Goal: Task Accomplishment & Management: Manage account settings

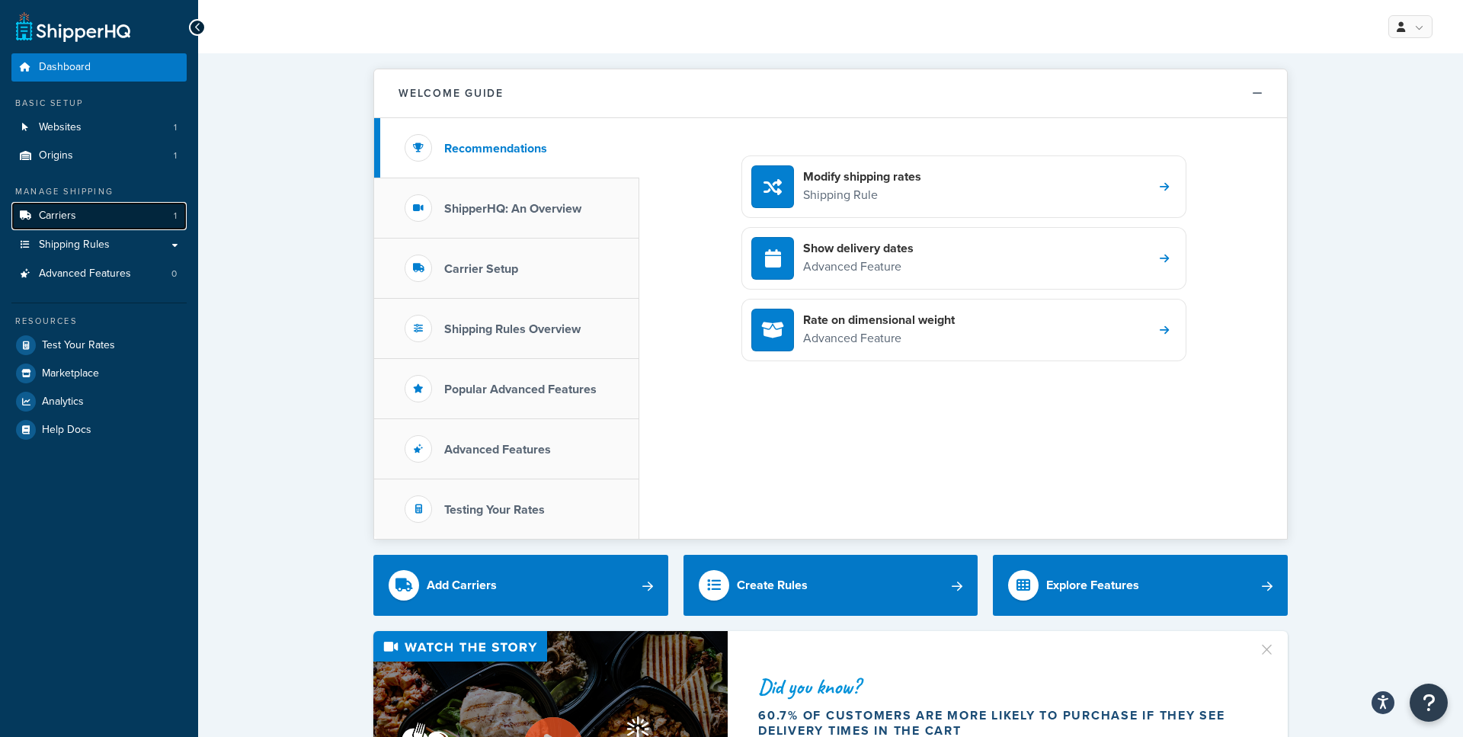
click at [85, 210] on link "Carriers 1" at bounding box center [98, 216] width 175 height 28
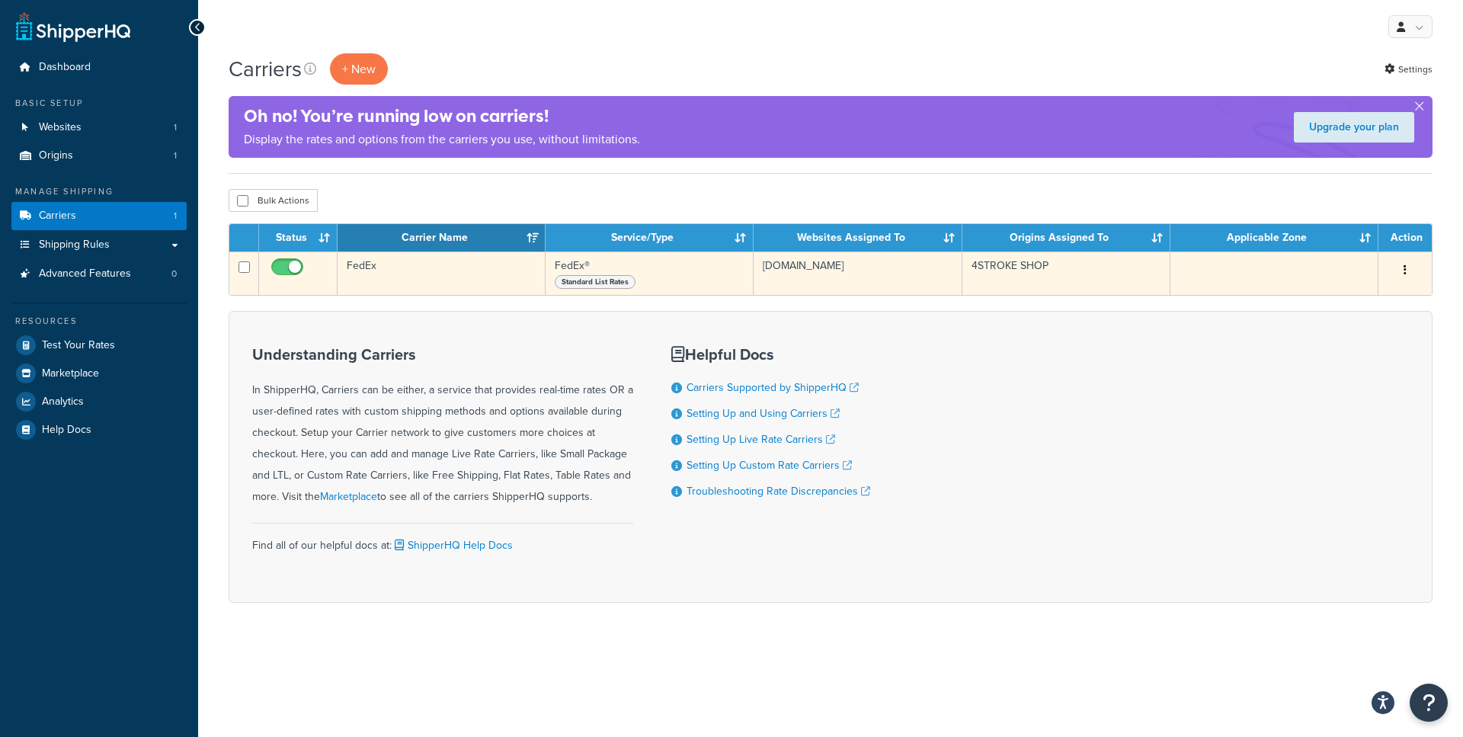
click at [383, 272] on td "FedEx" at bounding box center [441, 272] width 208 height 43
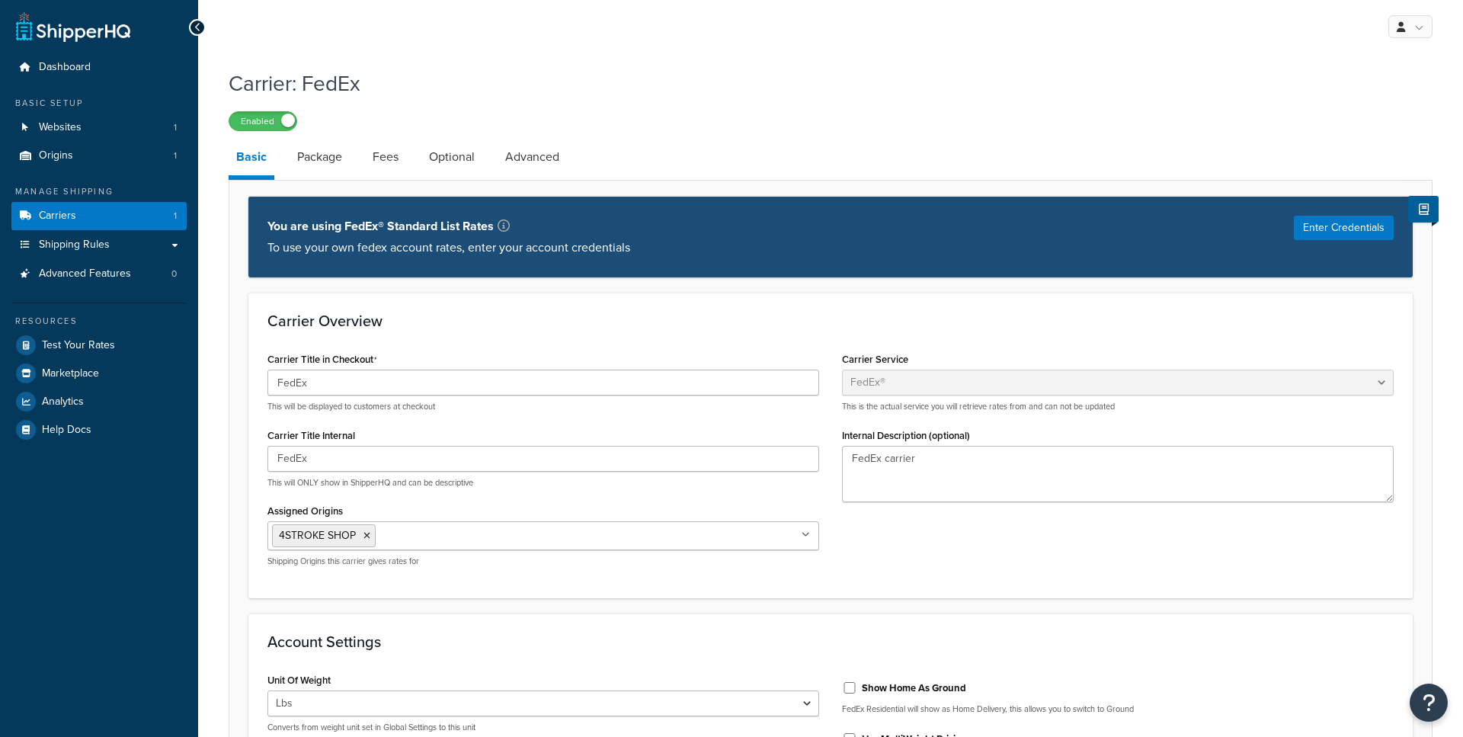
select select "fedEx"
select select "REGULAR_PICKUP"
select select "YOUR_PACKAGING"
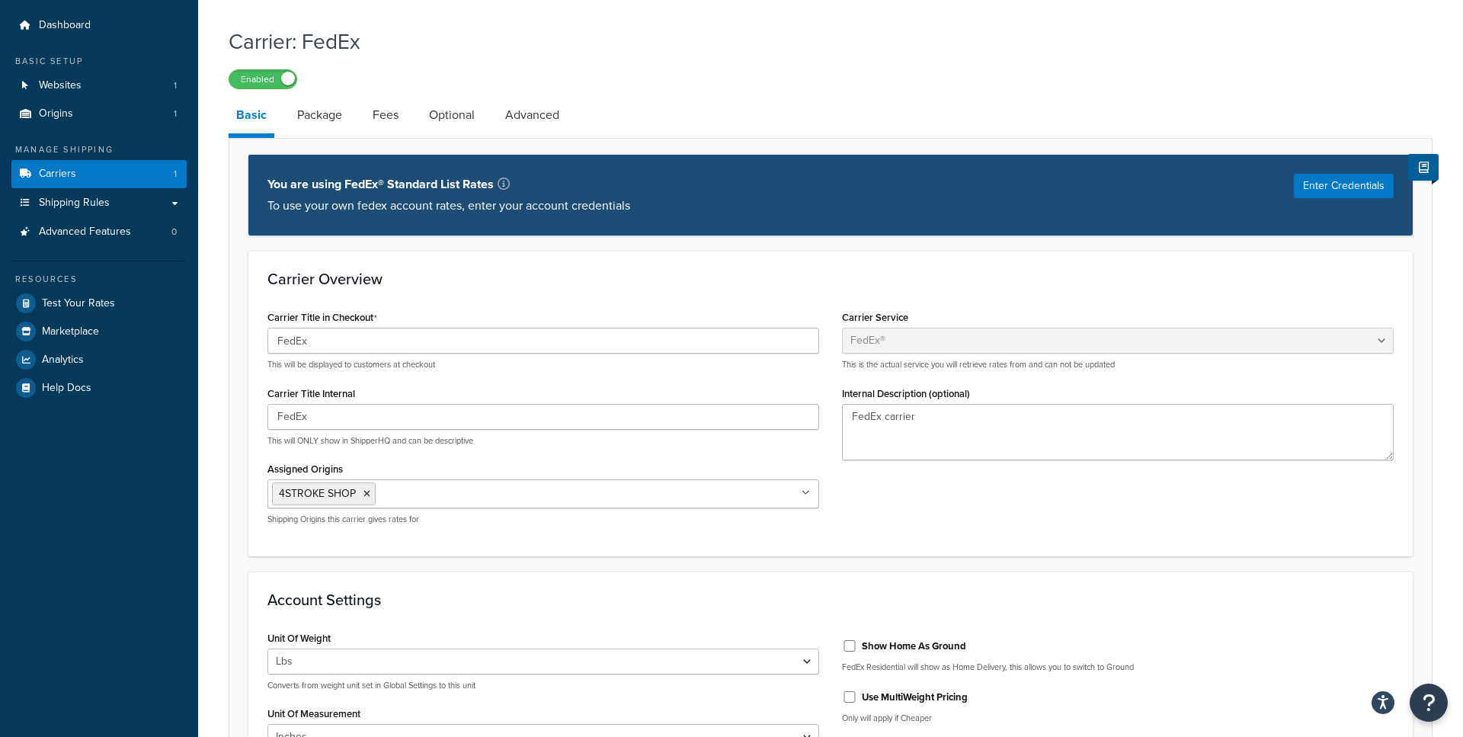
scroll to position [48, 0]
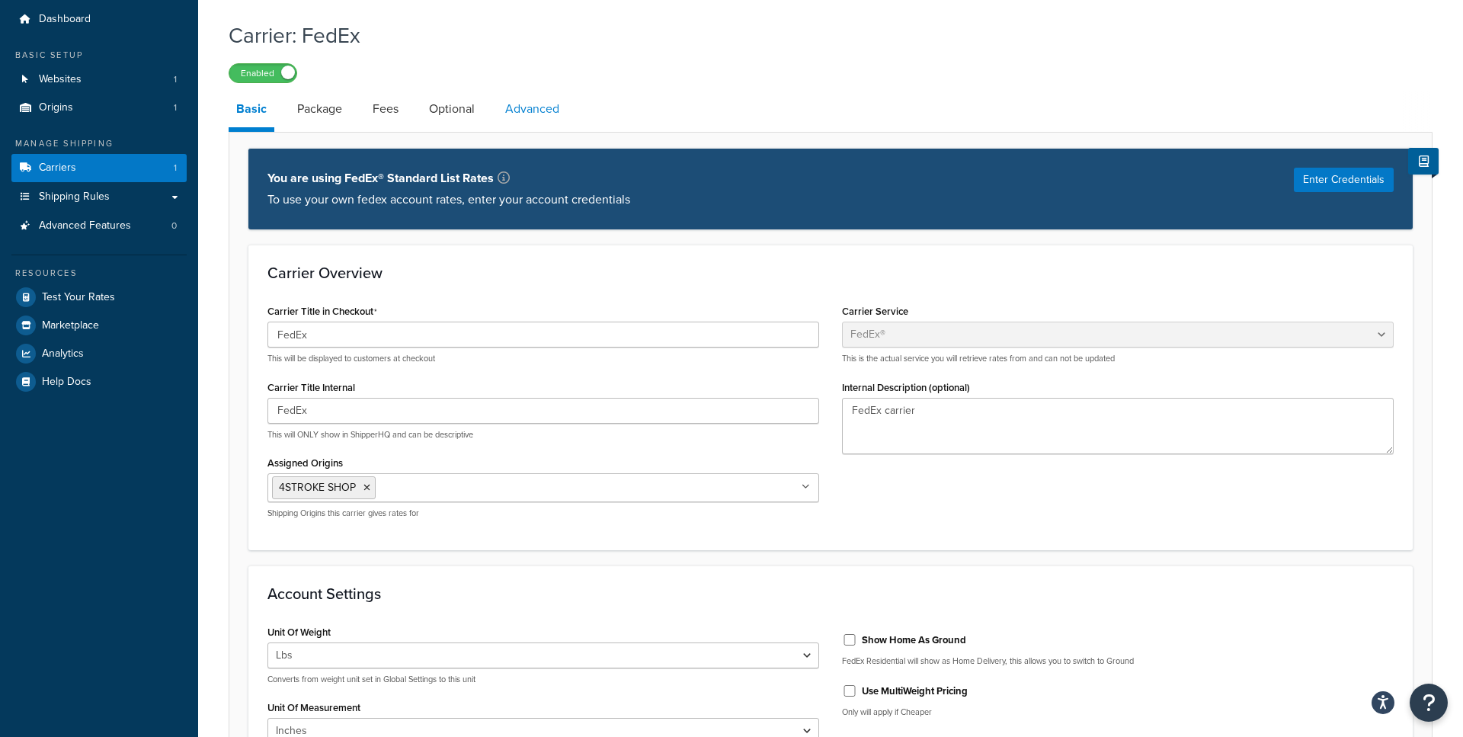
click at [513, 124] on link "Advanced" at bounding box center [531, 109] width 69 height 37
select select "false"
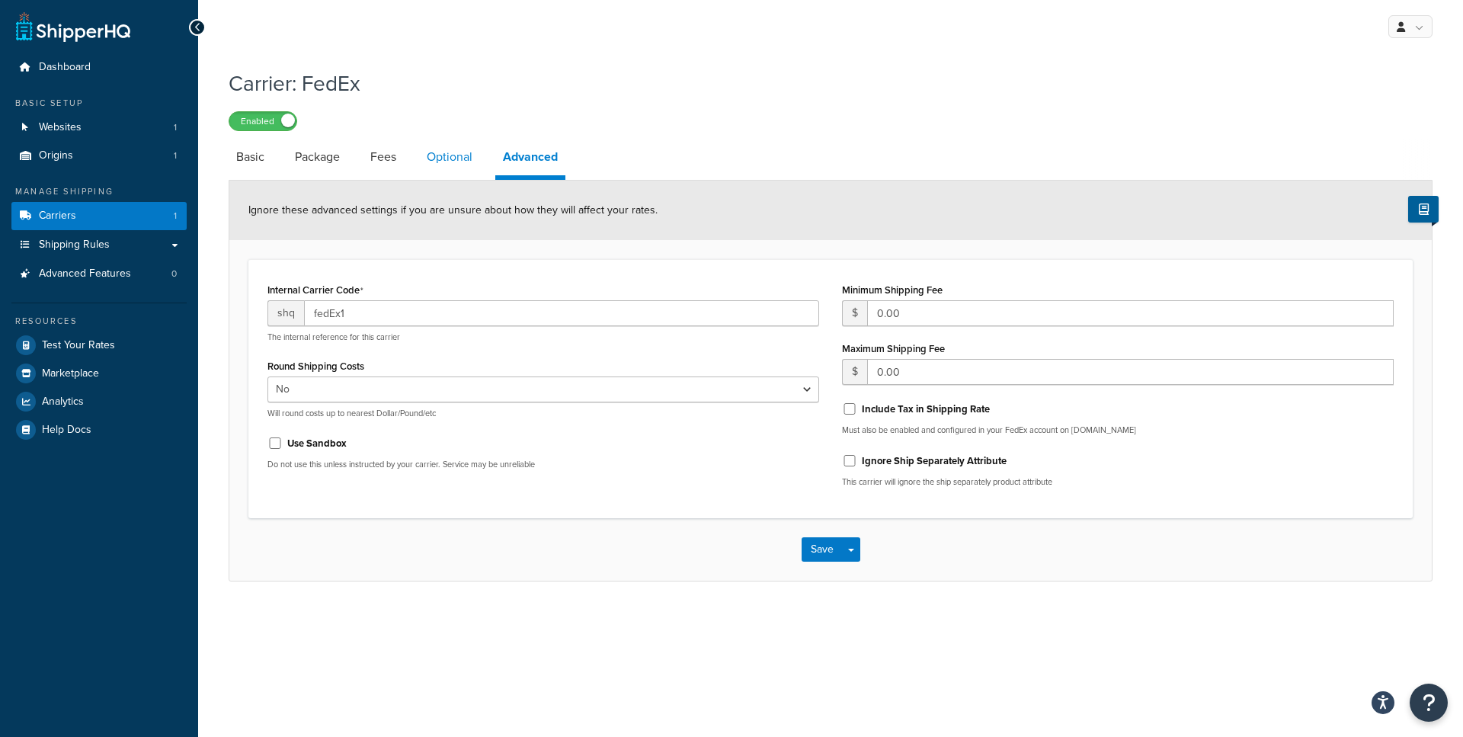
click at [444, 161] on link "Optional" at bounding box center [449, 157] width 61 height 37
select select "business"
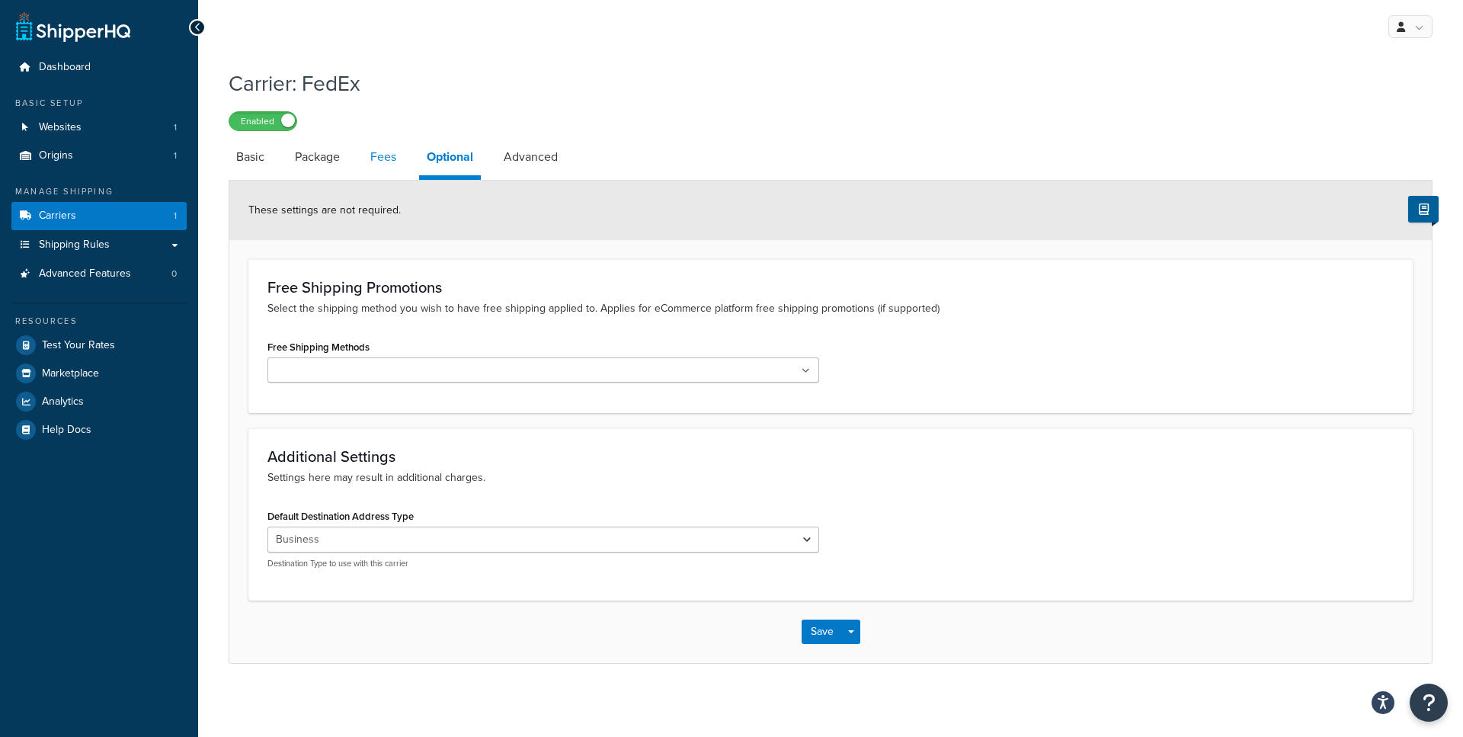
click at [389, 165] on link "Fees" at bounding box center [383, 157] width 41 height 37
select select "AFTER"
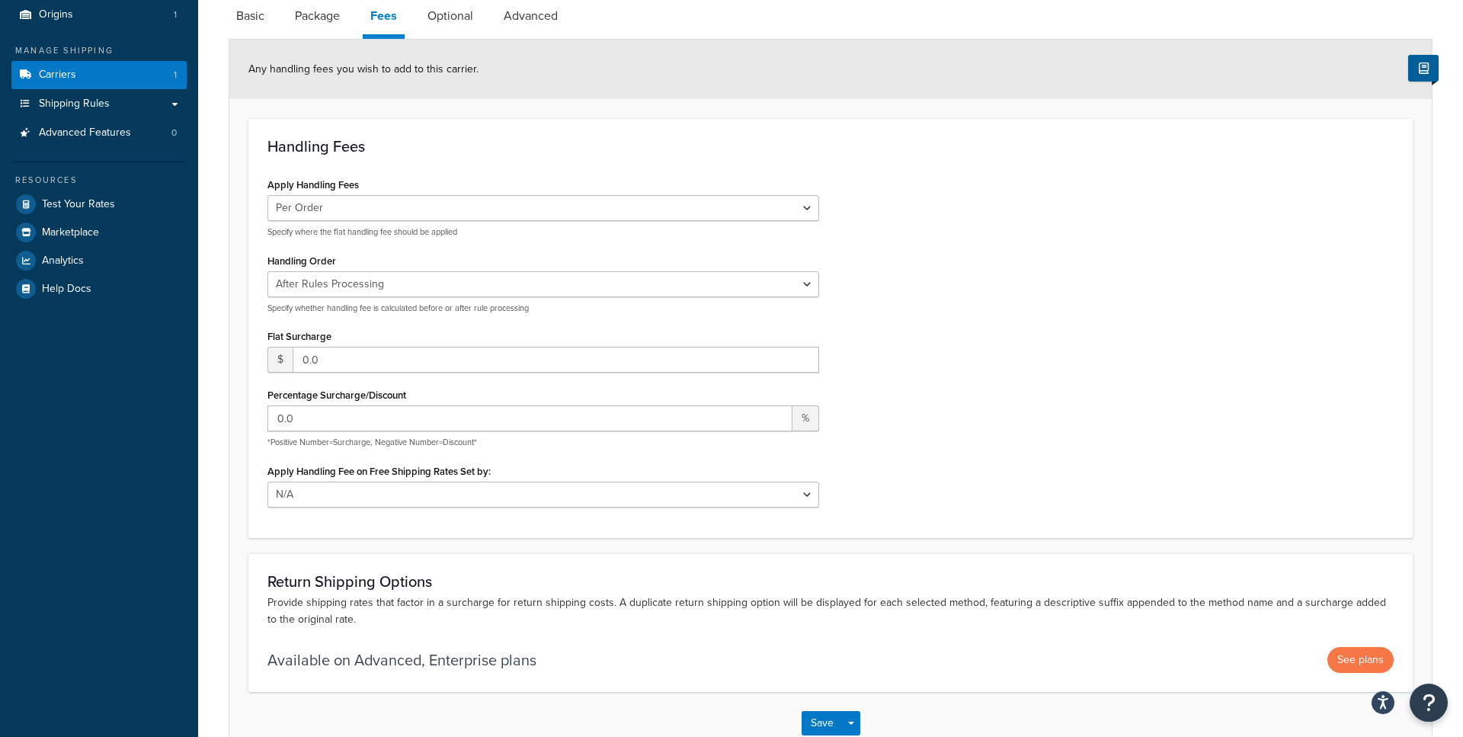
scroll to position [101, 0]
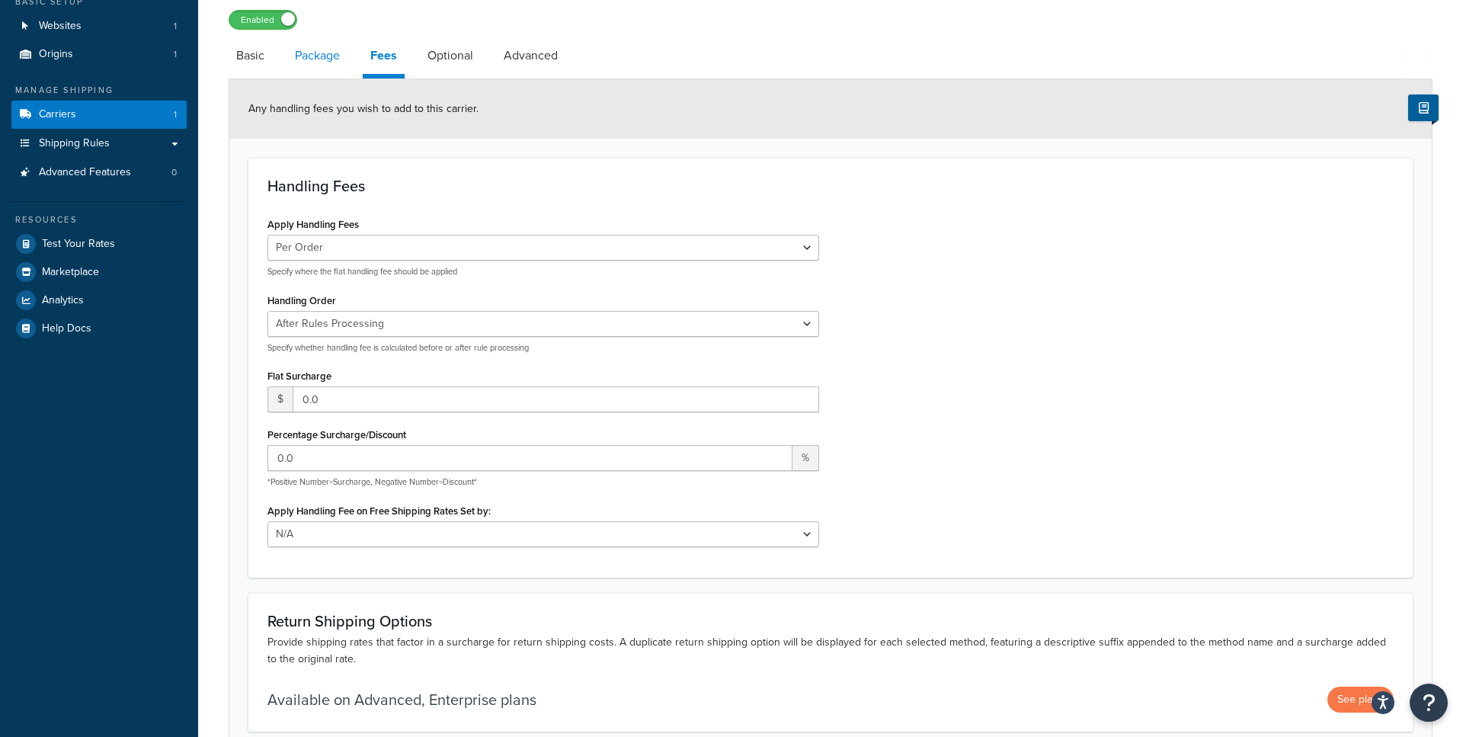
click at [325, 56] on link "Package" at bounding box center [317, 55] width 60 height 37
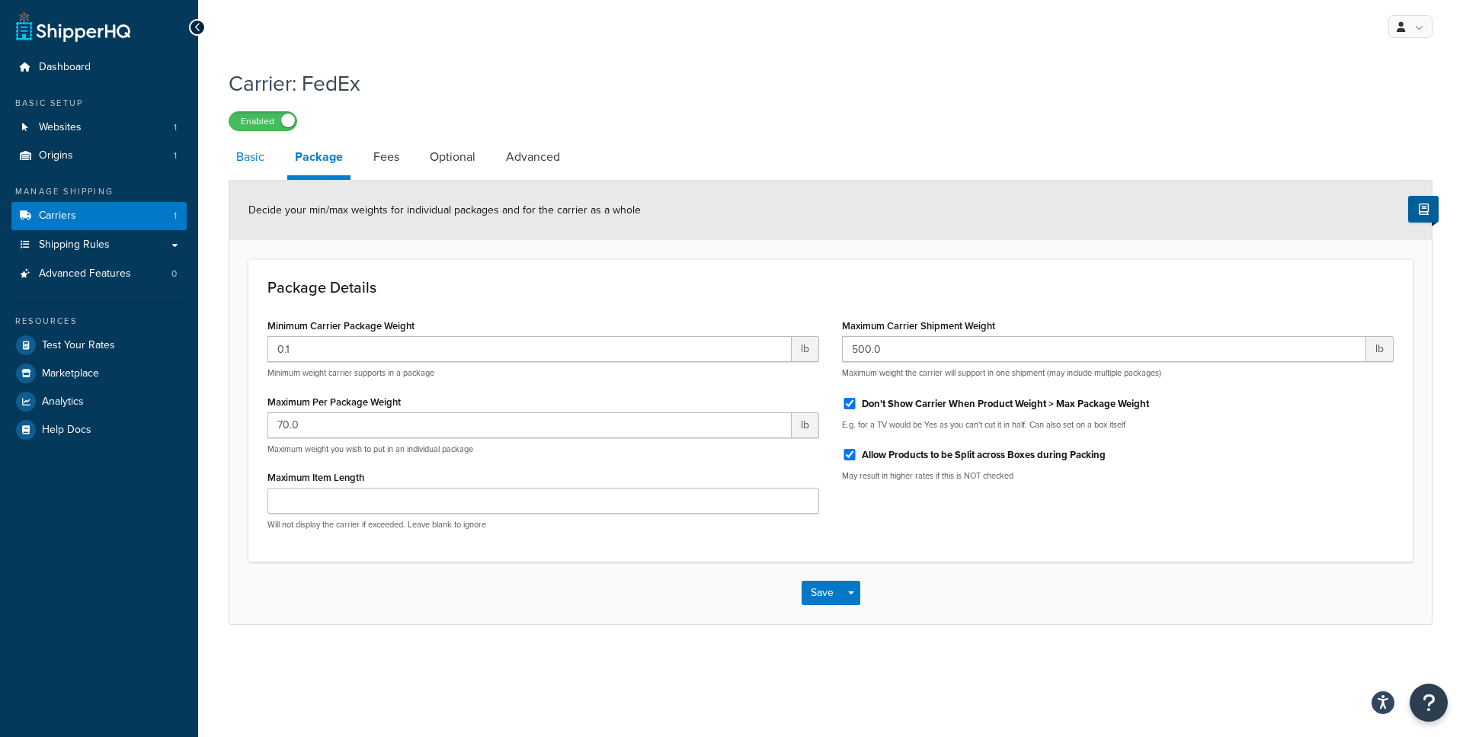
click at [251, 162] on link "Basic" at bounding box center [250, 157] width 43 height 37
select select "fedEx"
select select "REGULAR_PICKUP"
select select "YOUR_PACKAGING"
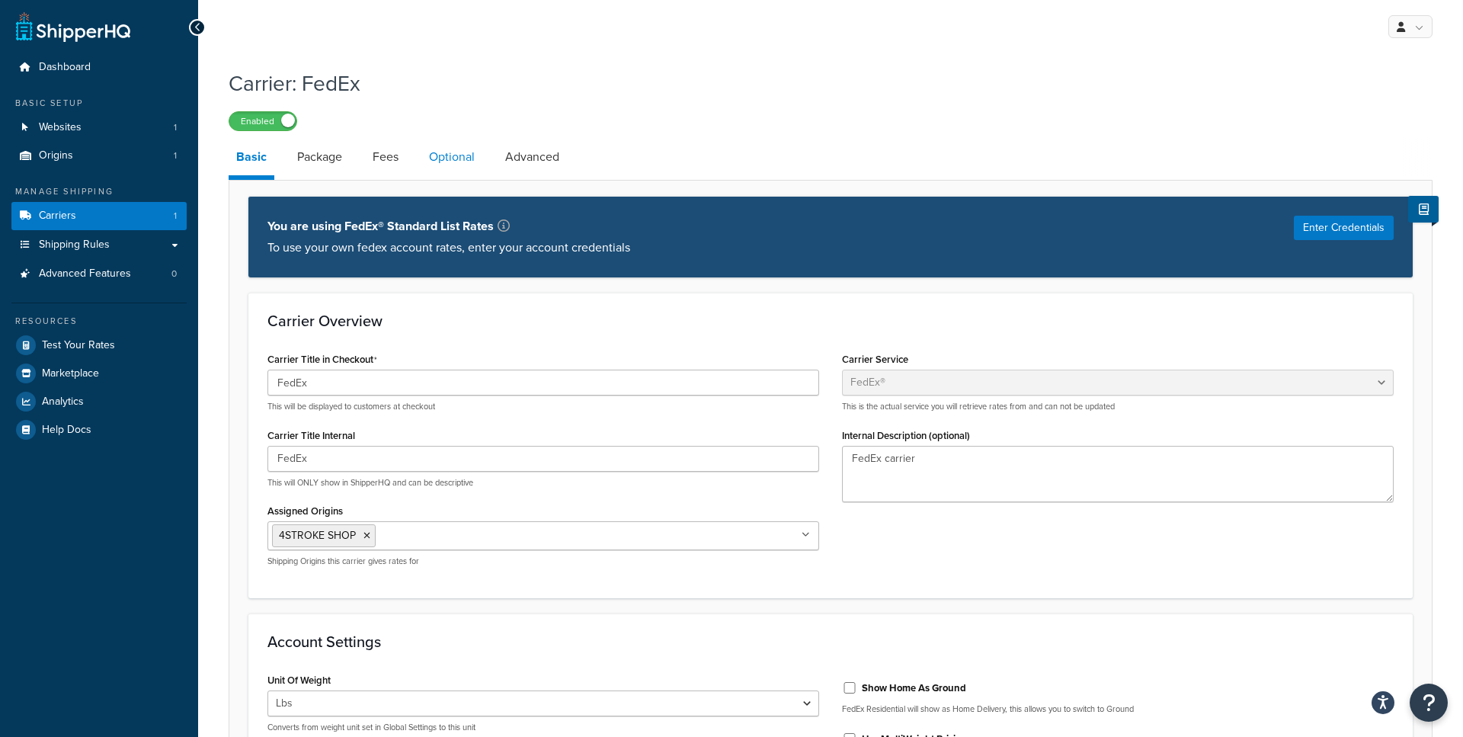
click at [470, 158] on link "Optional" at bounding box center [451, 157] width 61 height 37
select select "business"
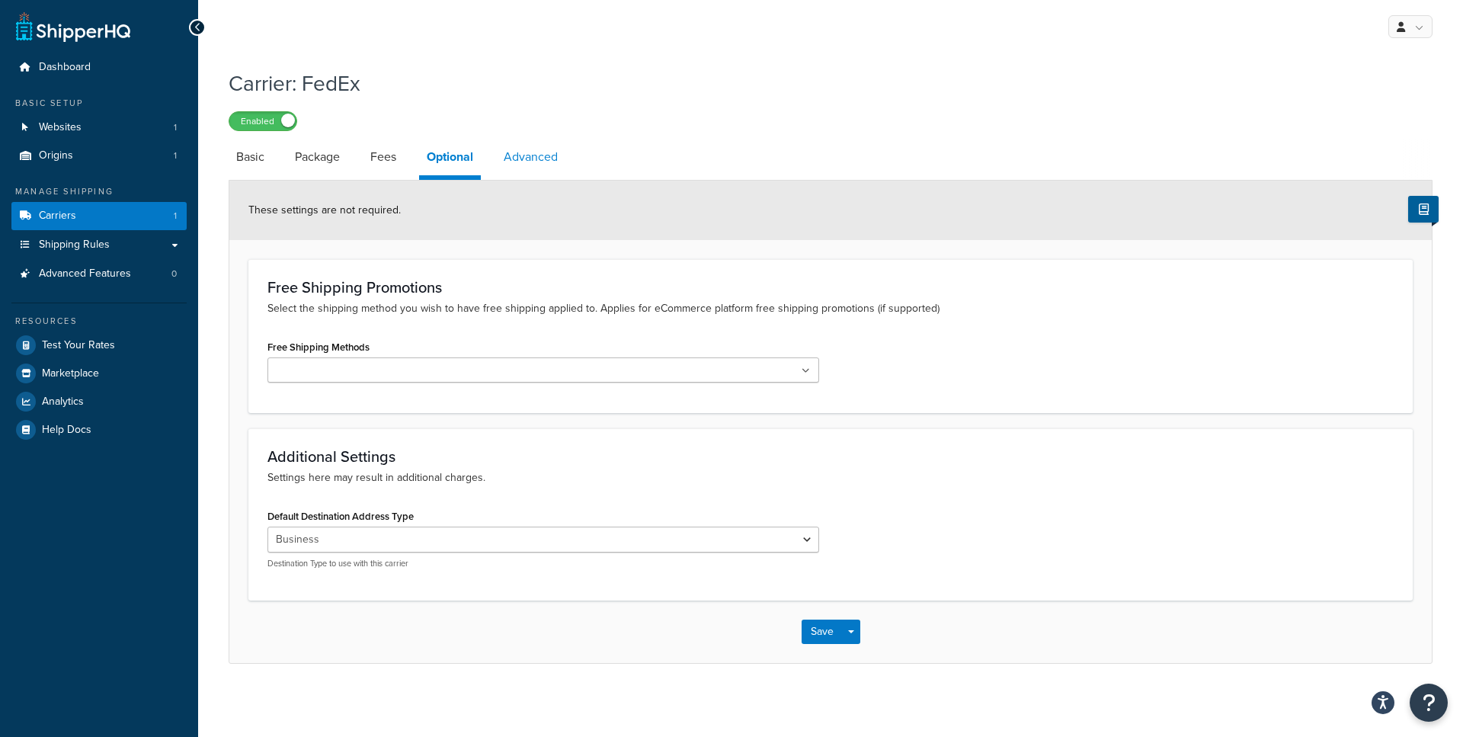
click at [532, 161] on link "Advanced" at bounding box center [530, 157] width 69 height 37
select select "false"
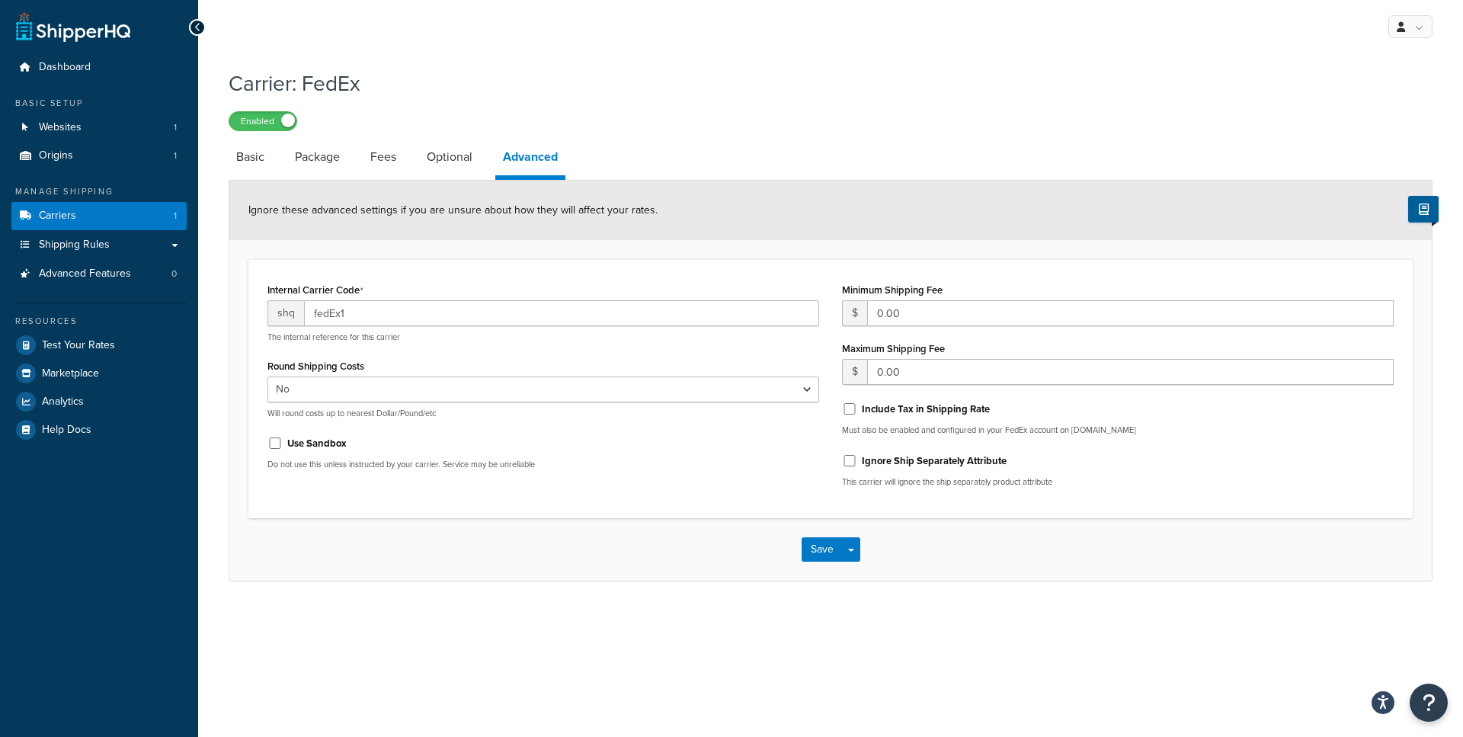
click at [202, 27] on div at bounding box center [197, 27] width 17 height 17
click at [248, 162] on link "Basic" at bounding box center [250, 157] width 43 height 37
select select "fedEx"
select select "REGULAR_PICKUP"
select select "YOUR_PACKAGING"
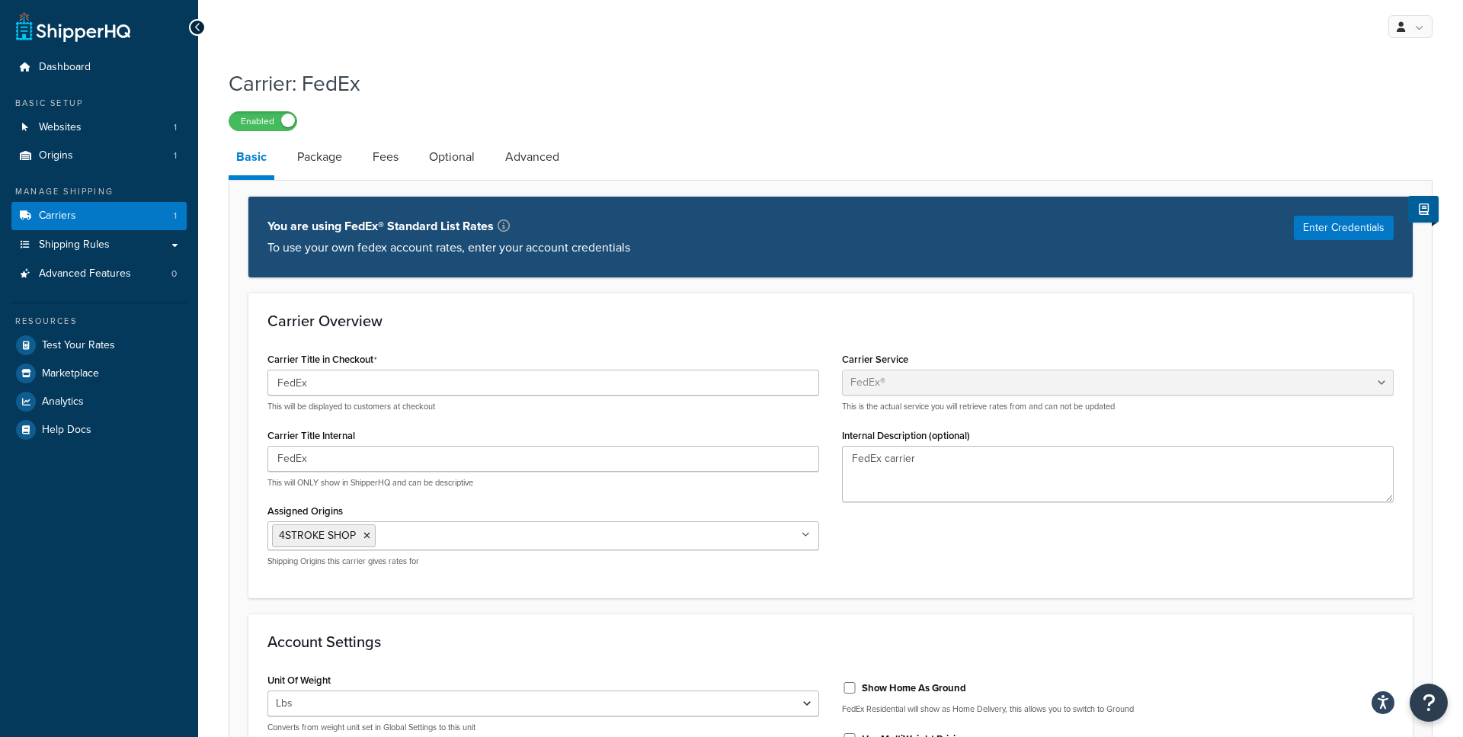
click at [197, 30] on icon at bounding box center [197, 27] width 7 height 11
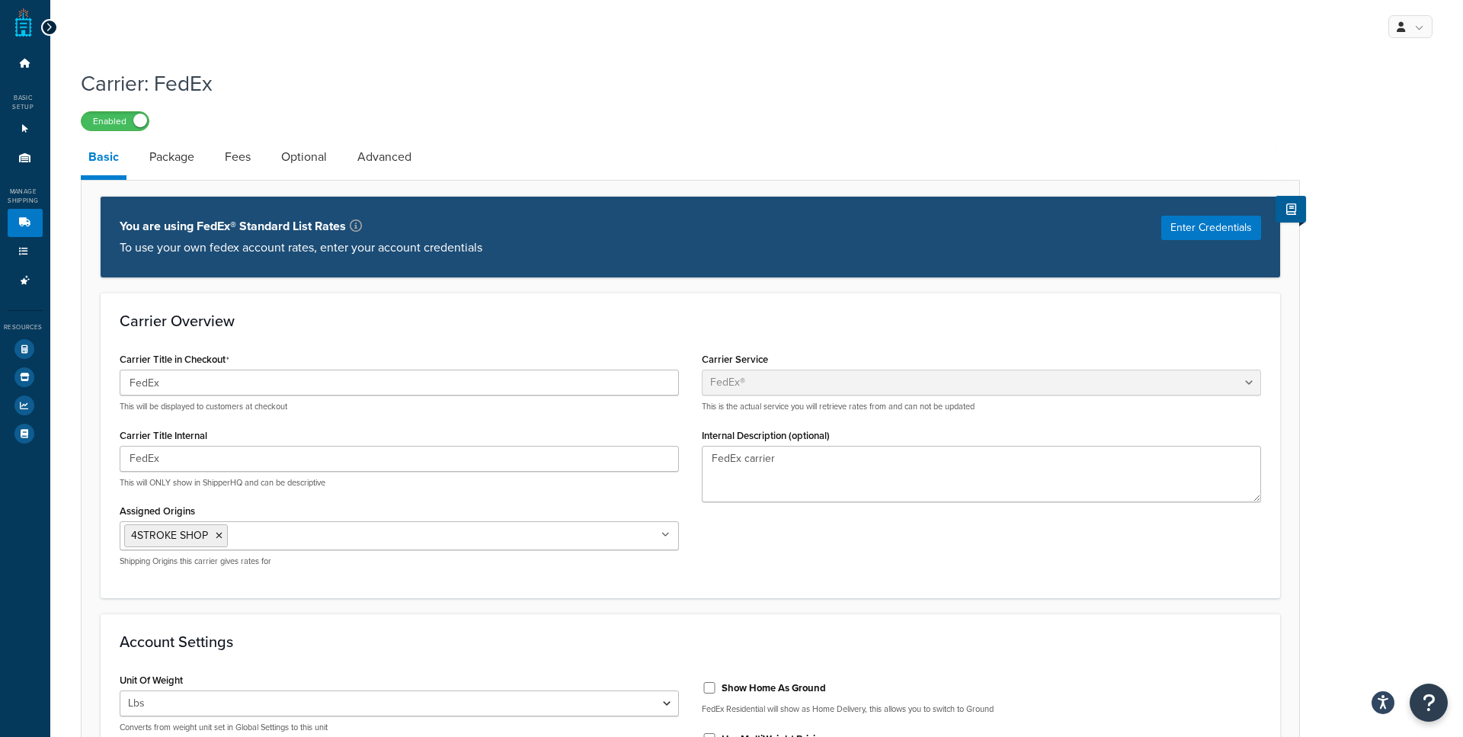
click at [47, 27] on icon at bounding box center [49, 27] width 7 height 11
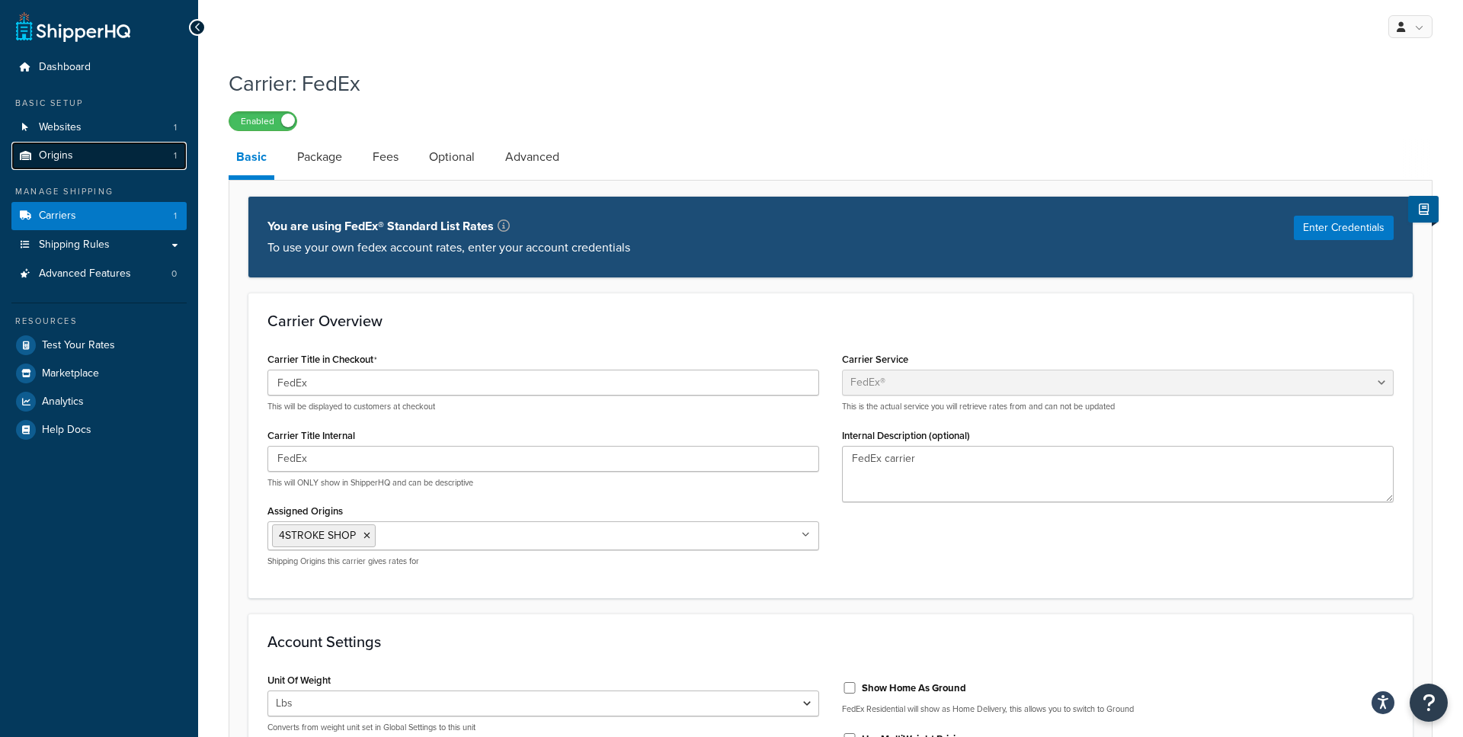
click at [107, 163] on link "Origins 1" at bounding box center [98, 156] width 175 height 28
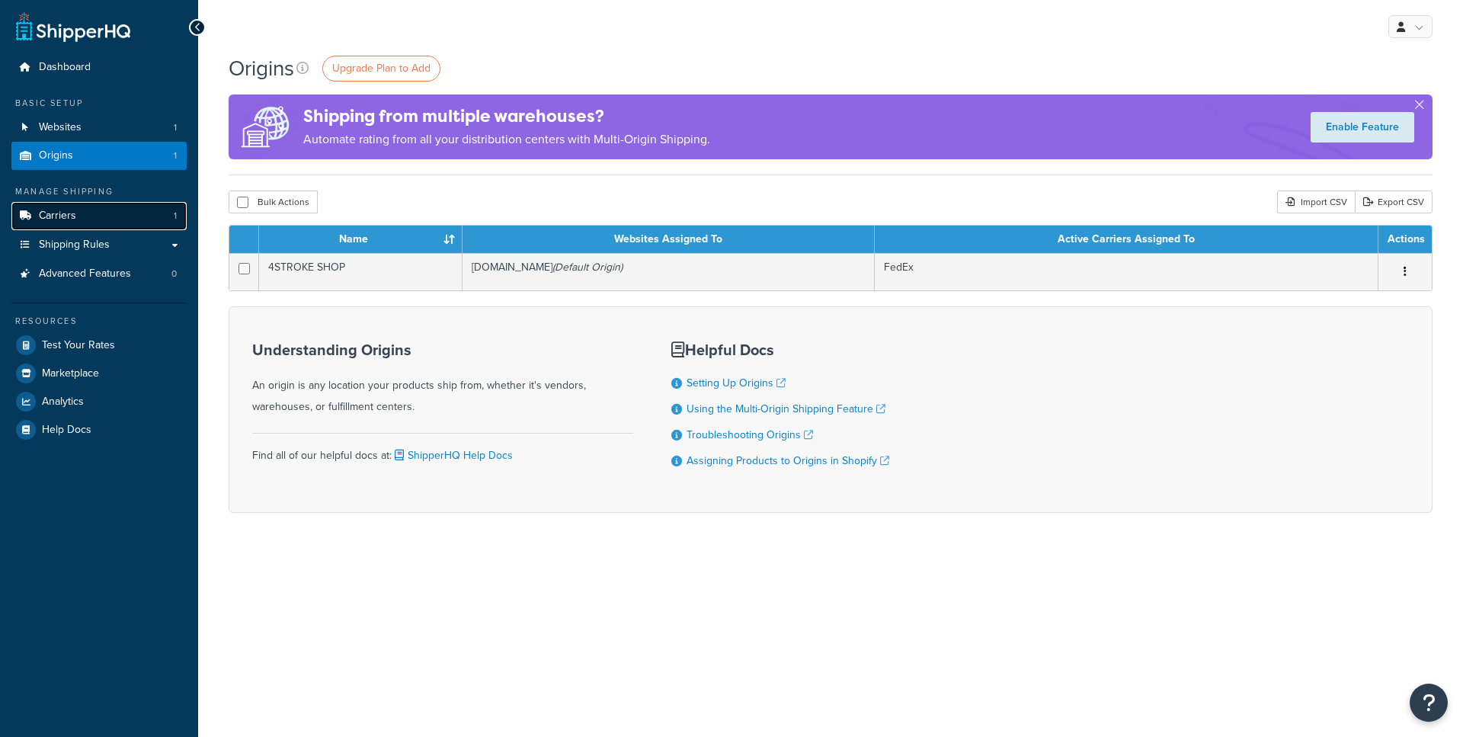
click at [102, 211] on link "Carriers 1" at bounding box center [98, 216] width 175 height 28
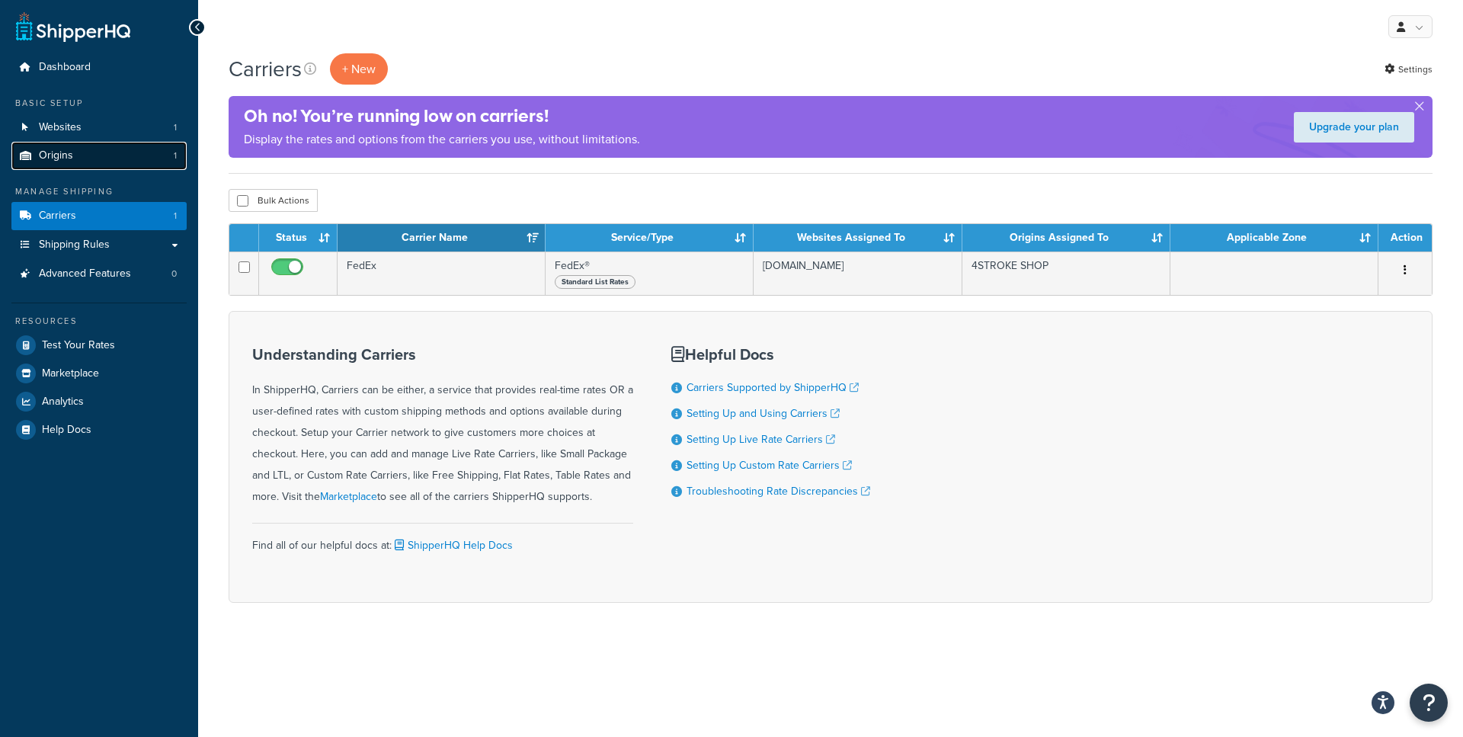
click at [96, 161] on link "Origins 1" at bounding box center [98, 156] width 175 height 28
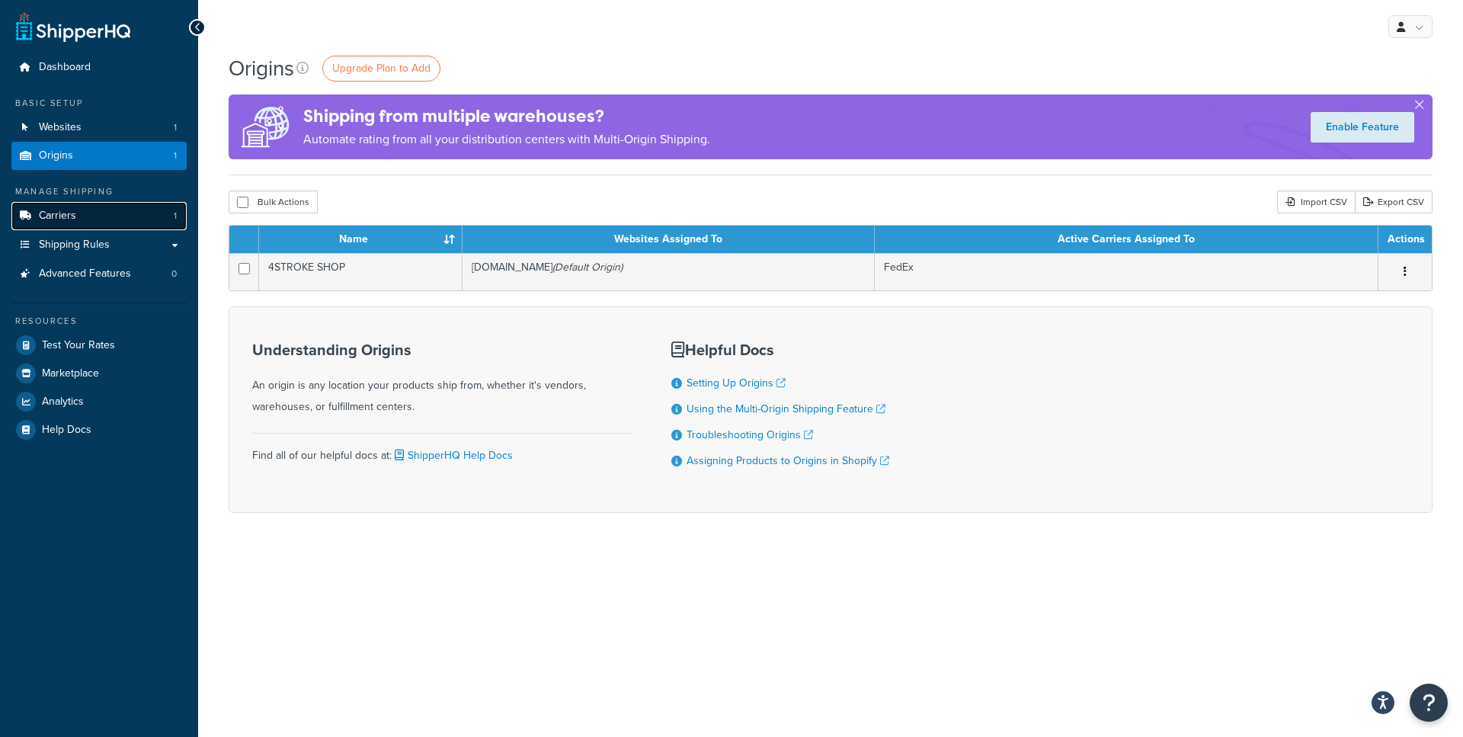
click at [99, 209] on link "Carriers 1" at bounding box center [98, 216] width 175 height 28
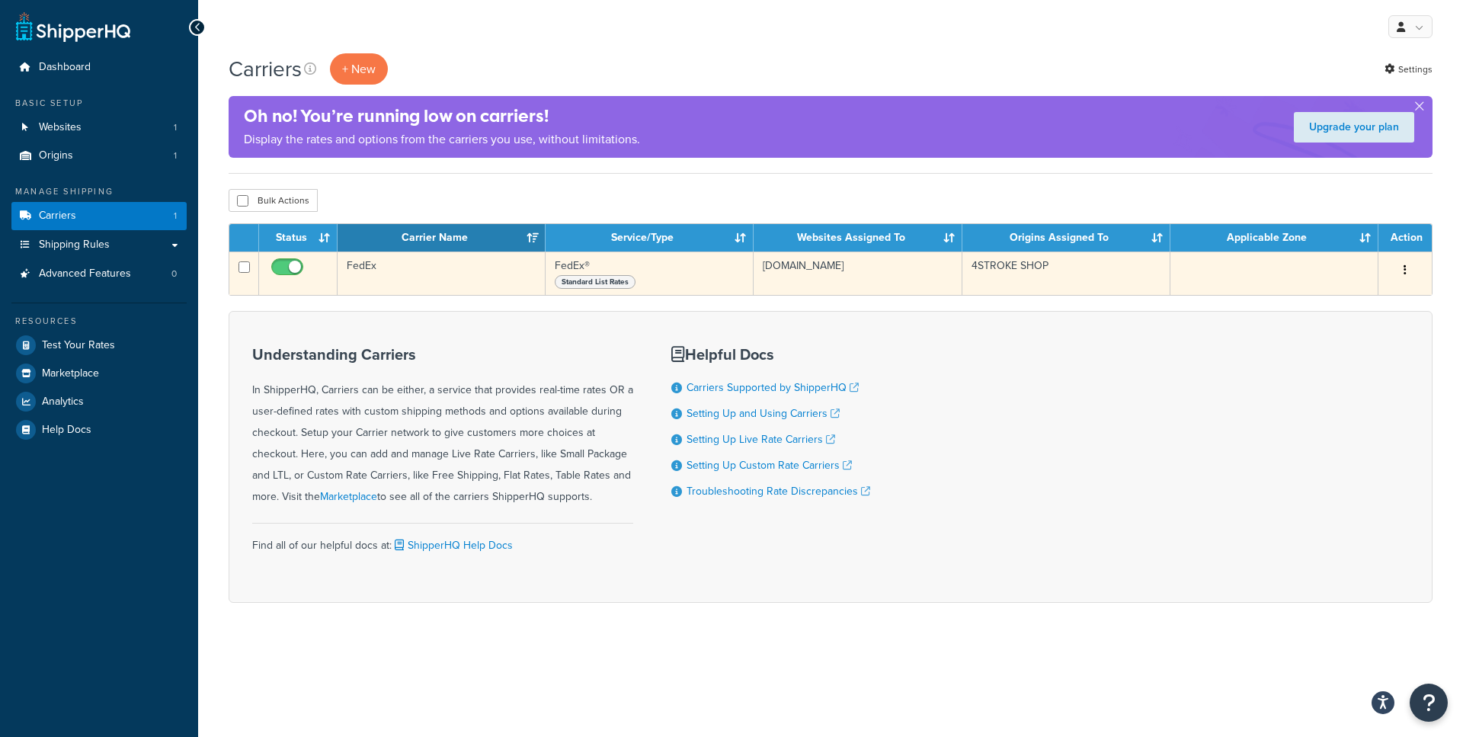
click at [612, 279] on span "Standard List Rates" at bounding box center [595, 282] width 81 height 14
click at [1405, 273] on icon "button" at bounding box center [1404, 269] width 3 height 11
click at [1370, 299] on link "Edit" at bounding box center [1343, 301] width 120 height 31
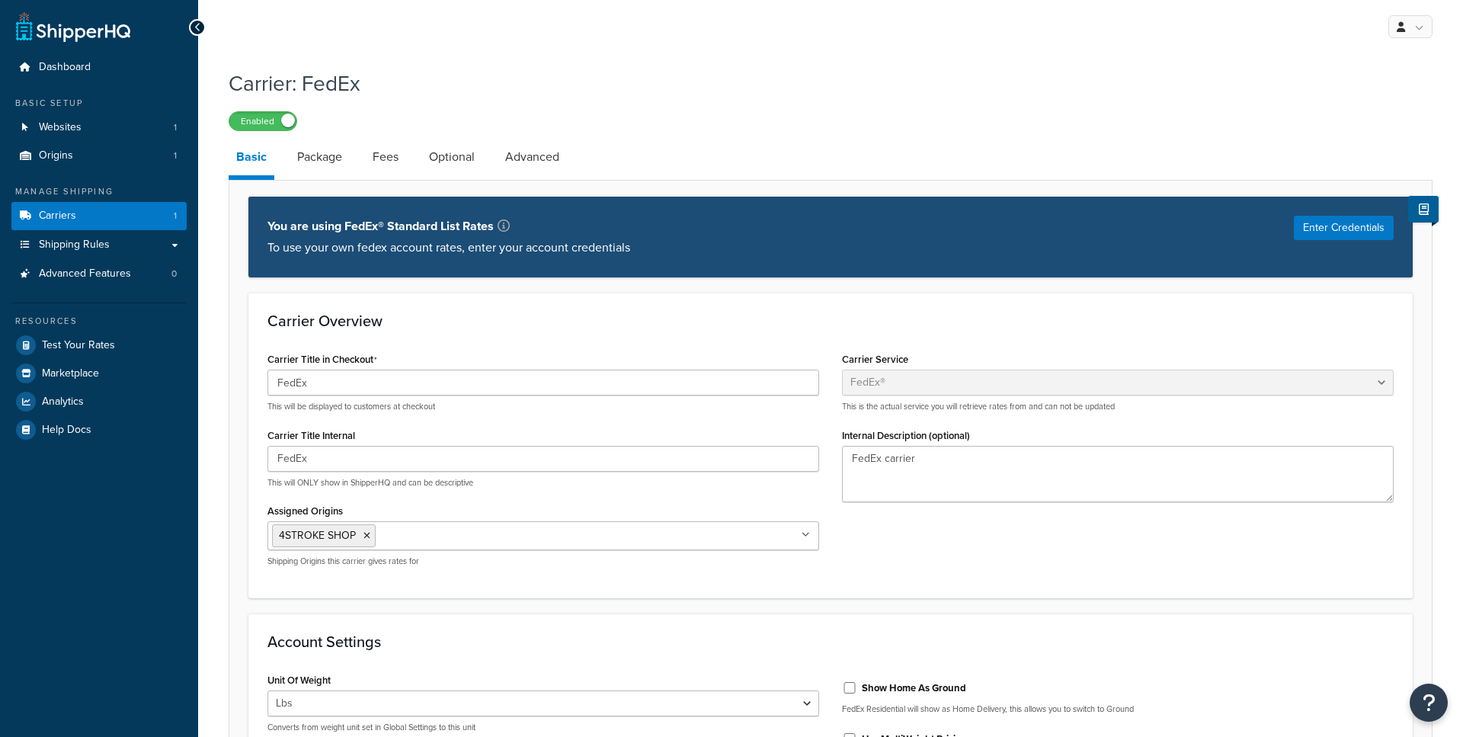
select select "fedEx"
select select "REGULAR_PICKUP"
select select "YOUR_PACKAGING"
